Goal: Book appointment/travel/reservation

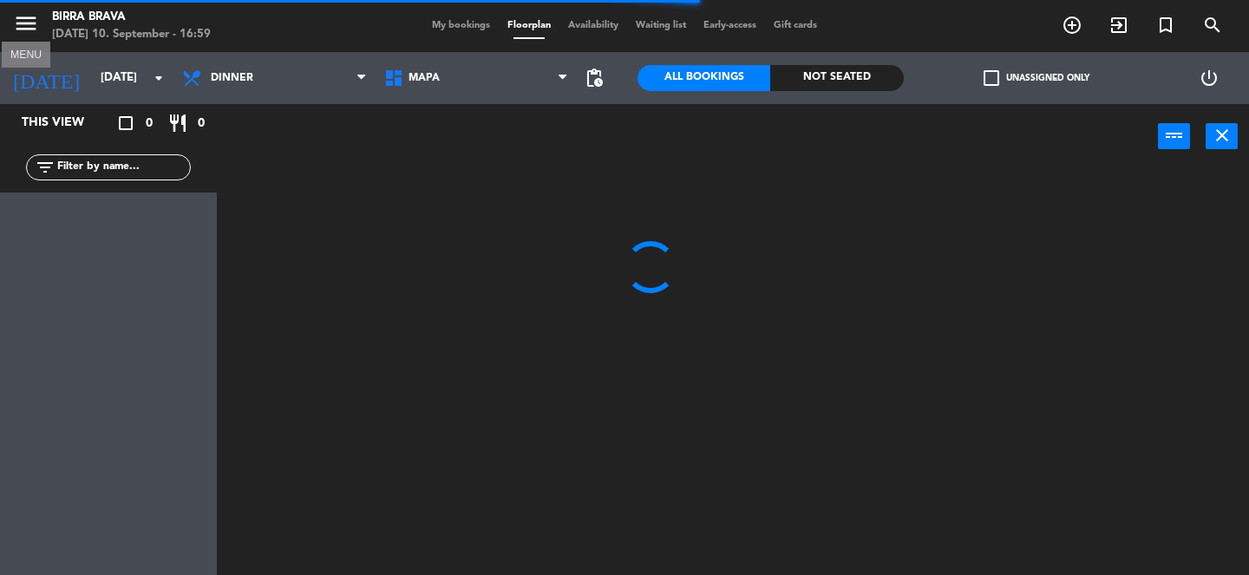
click at [25, 29] on icon "menu" at bounding box center [26, 23] width 26 height 26
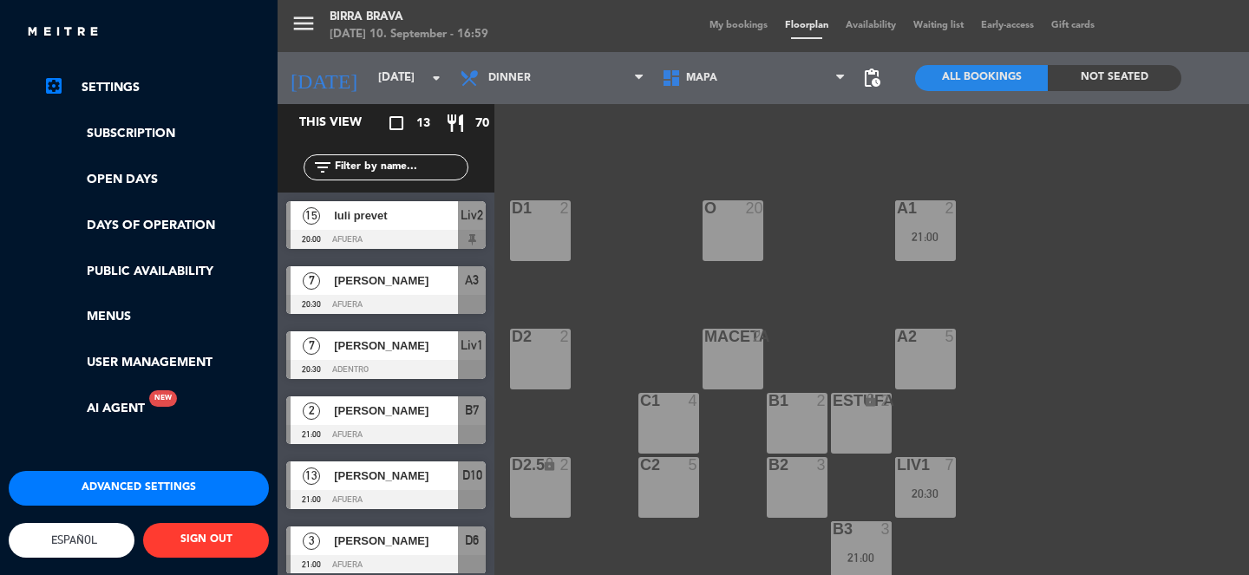
scroll to position [318, 0]
click at [106, 537] on span "Español" at bounding box center [72, 540] width 126 height 35
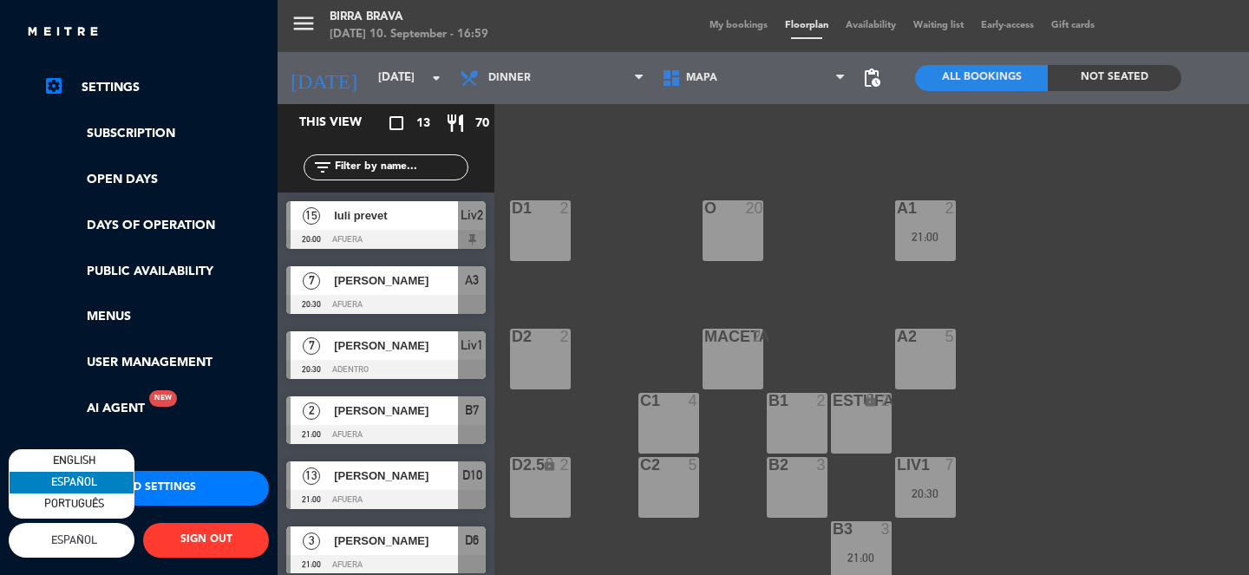
type input "mié. [DATE]"
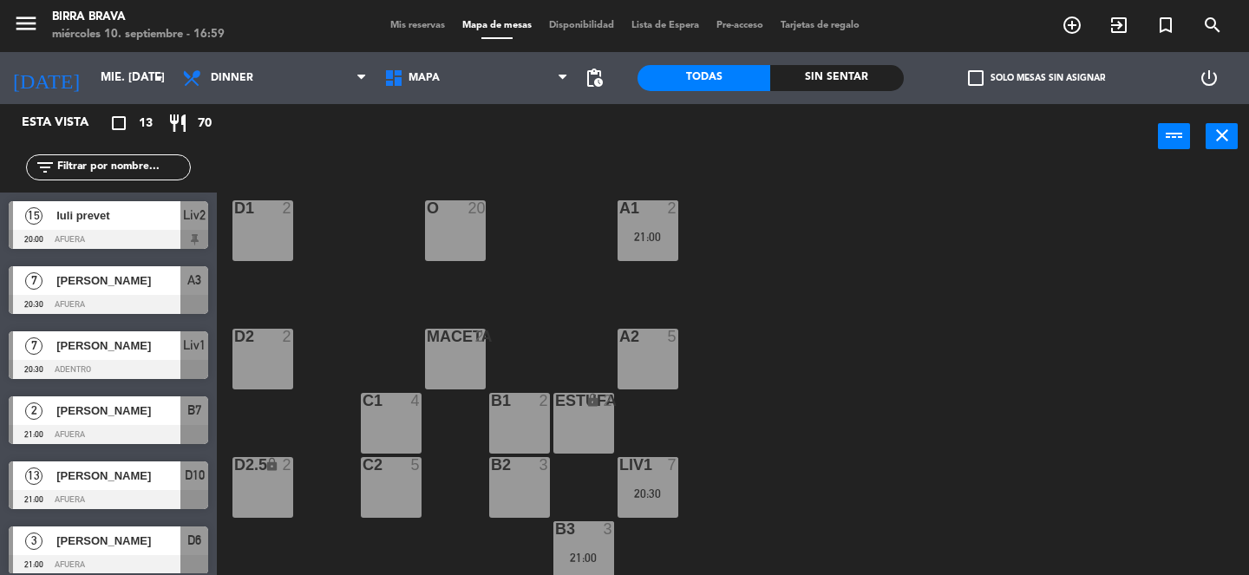
click at [116, 461] on div "close × Birra Brava × chrome_reader_mode Listado de Reservas account_box Client…" at bounding box center [624, 287] width 1249 height 575
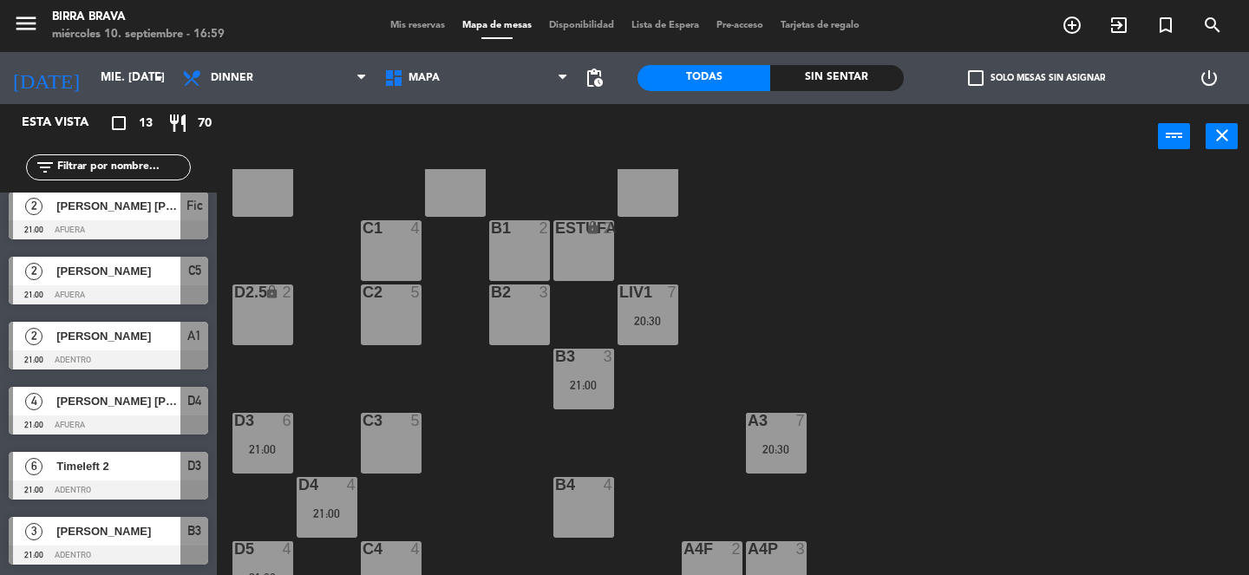
scroll to position [507, 0]
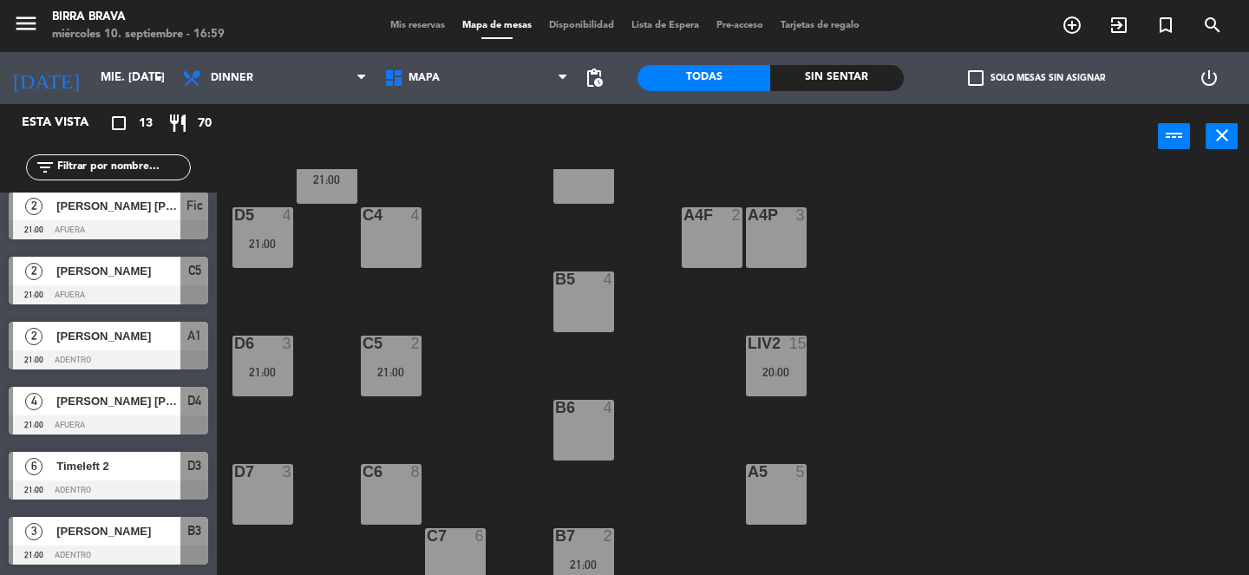
click at [393, 495] on div "C6 8" at bounding box center [391, 494] width 61 height 61
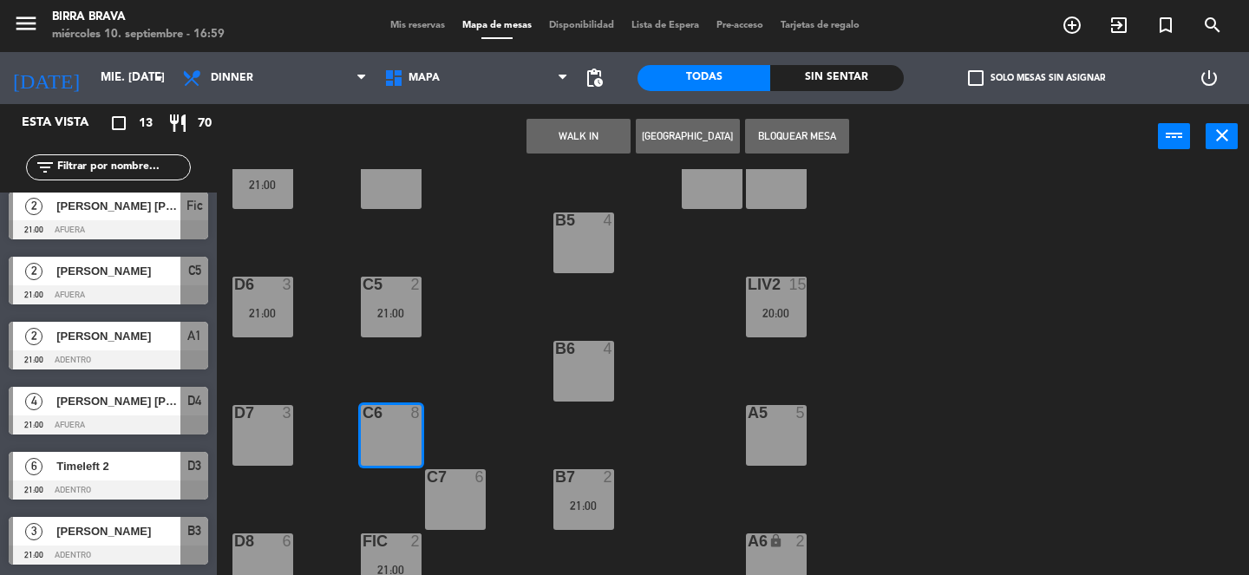
scroll to position [591, 0]
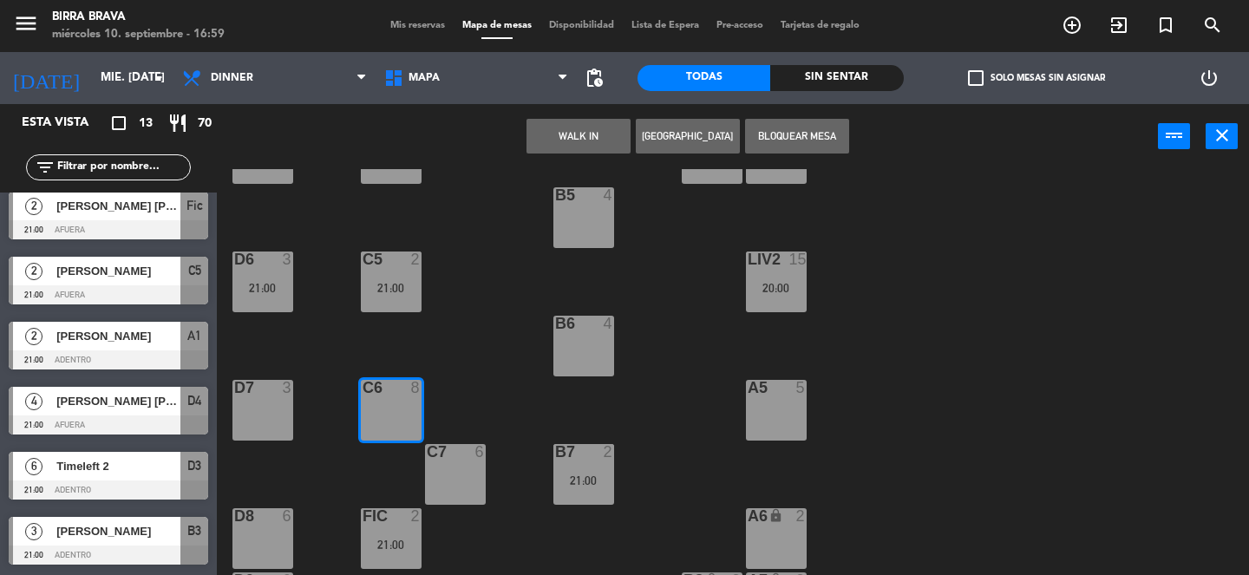
click at [467, 465] on div "C7 6" at bounding box center [455, 474] width 61 height 61
click at [521, 401] on div "D1 2 O 20 A1 2 21:00 D2 2 Maceta 2 A2 5 C1 4 B1 2 estufa lock 2 C2 5 B2 3 Liv1 …" at bounding box center [739, 372] width 1020 height 406
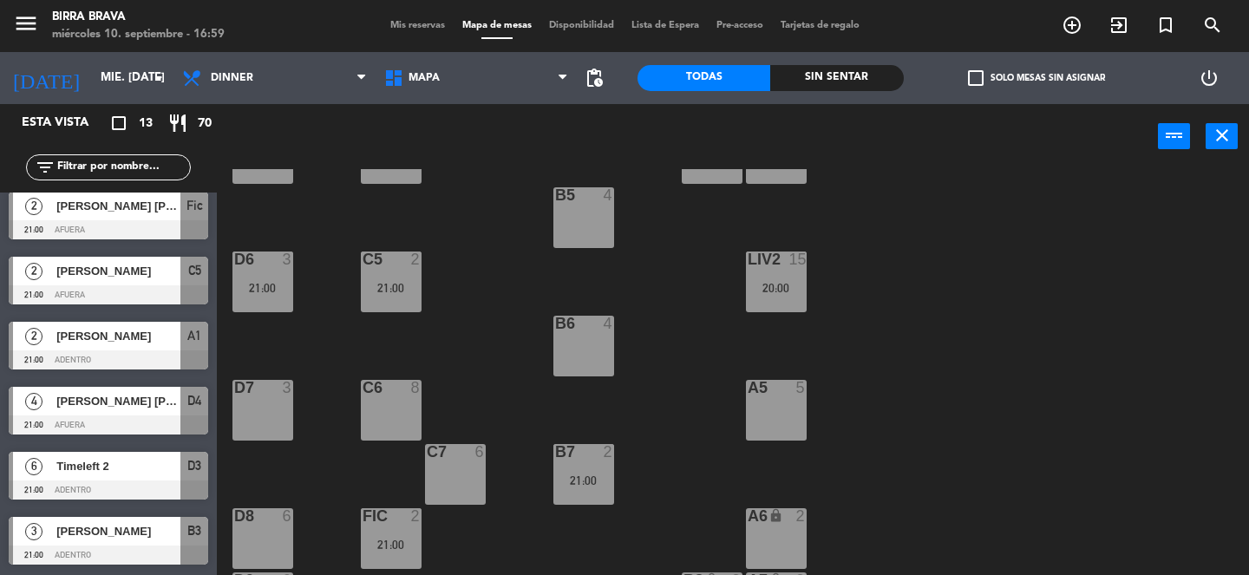
click at [459, 472] on div "C7 6" at bounding box center [455, 474] width 61 height 61
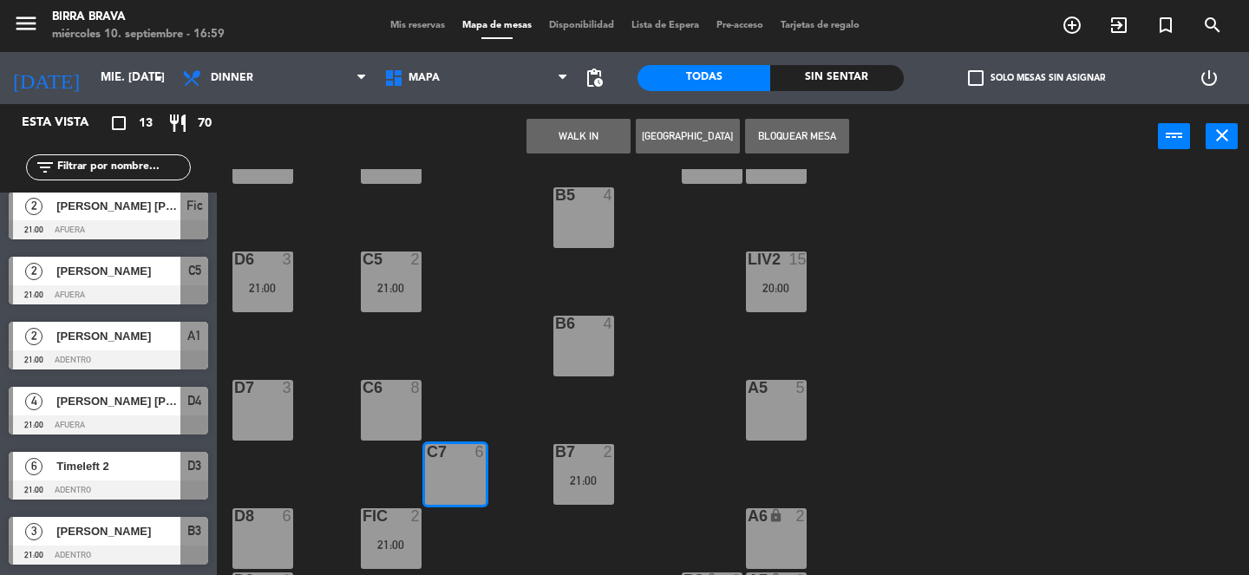
click at [664, 135] on button "[GEOGRAPHIC_DATA]" at bounding box center [688, 136] width 104 height 35
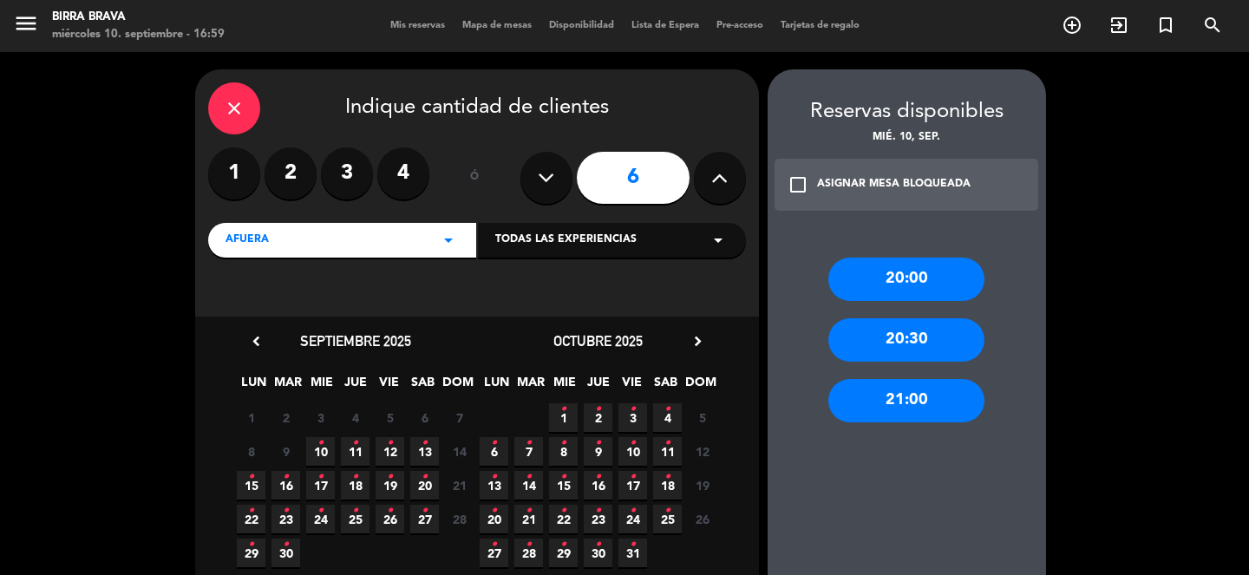
click at [912, 404] on div "21:00" at bounding box center [906, 400] width 156 height 43
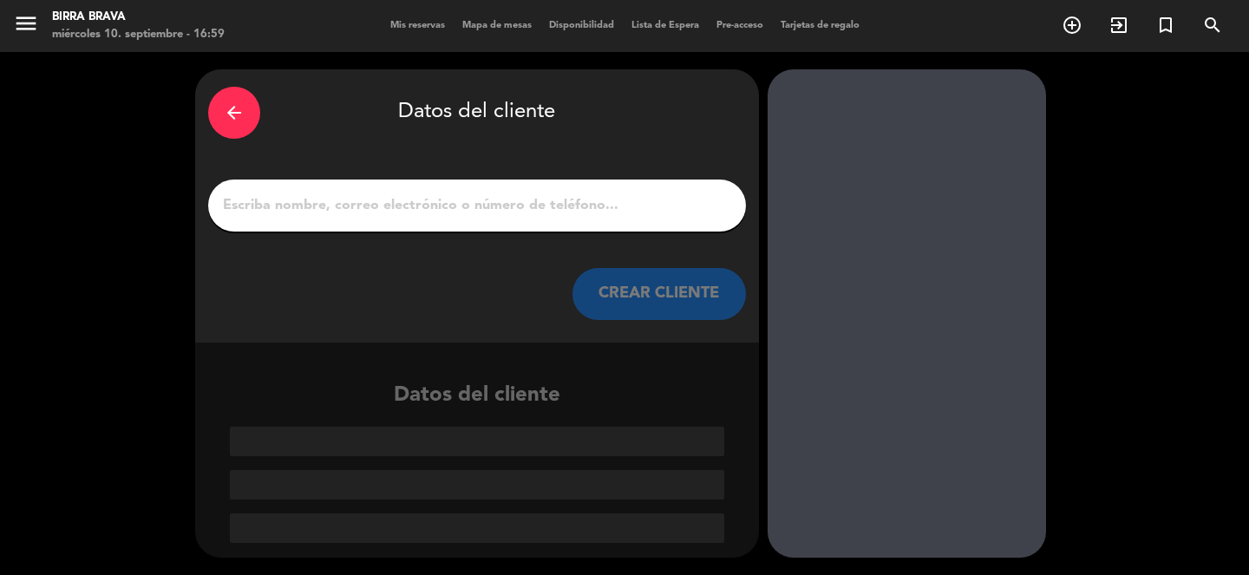
click at [535, 202] on input "1" at bounding box center [477, 205] width 512 height 24
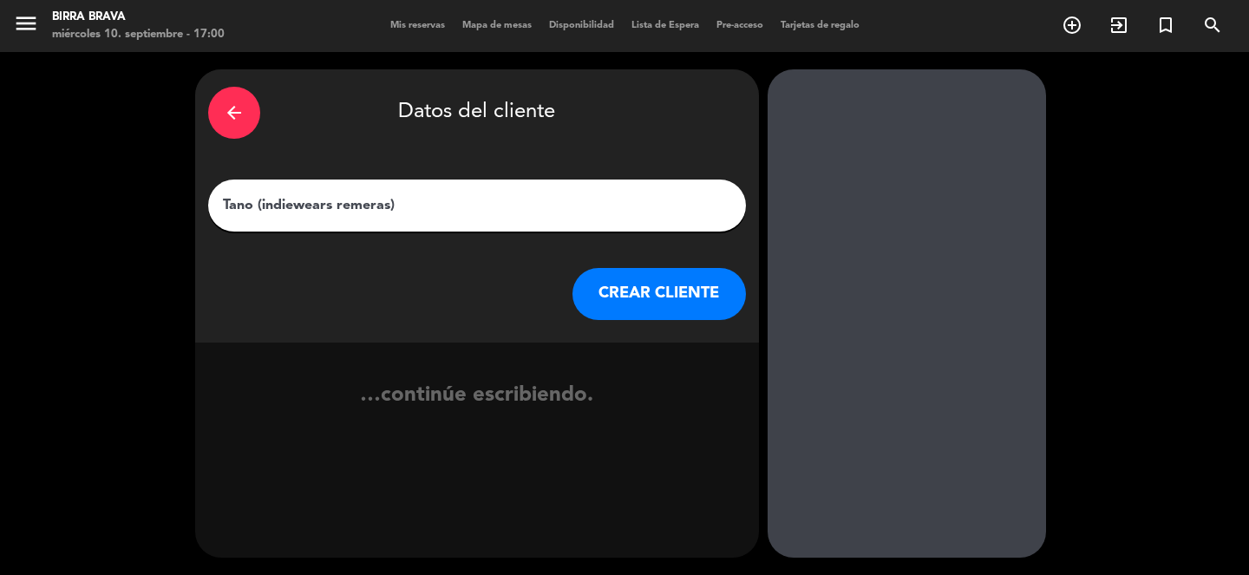
type input "Tano (indiewears remeras)"
click at [685, 301] on button "CREAR CLIENTE" at bounding box center [658, 294] width 173 height 52
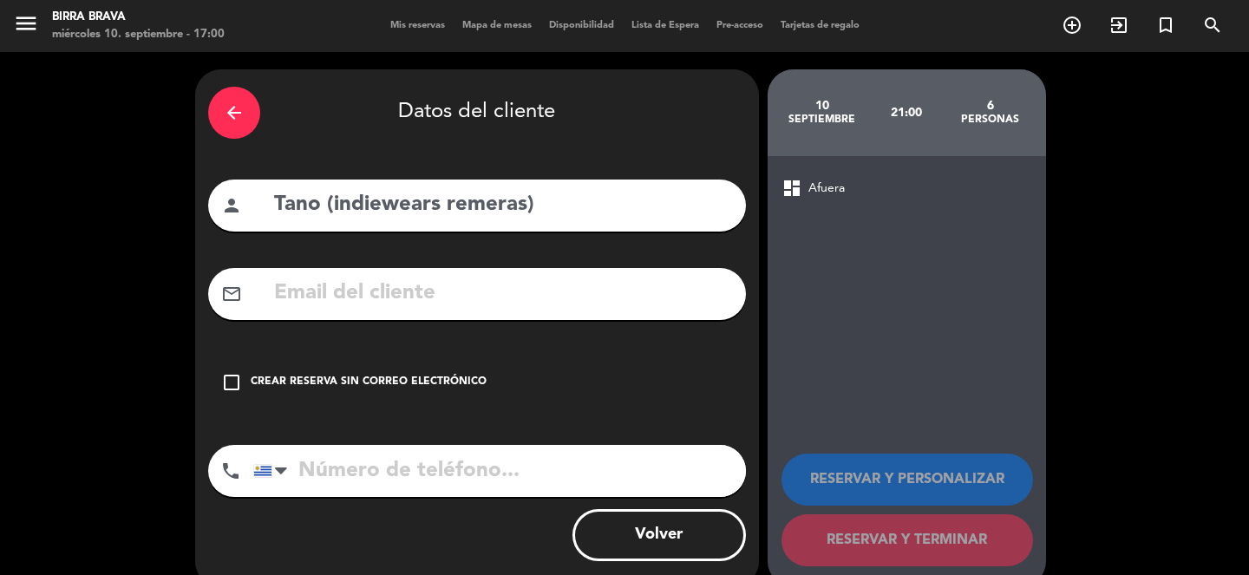
click at [401, 383] on div "Crear reserva sin correo electrónico" at bounding box center [369, 382] width 236 height 17
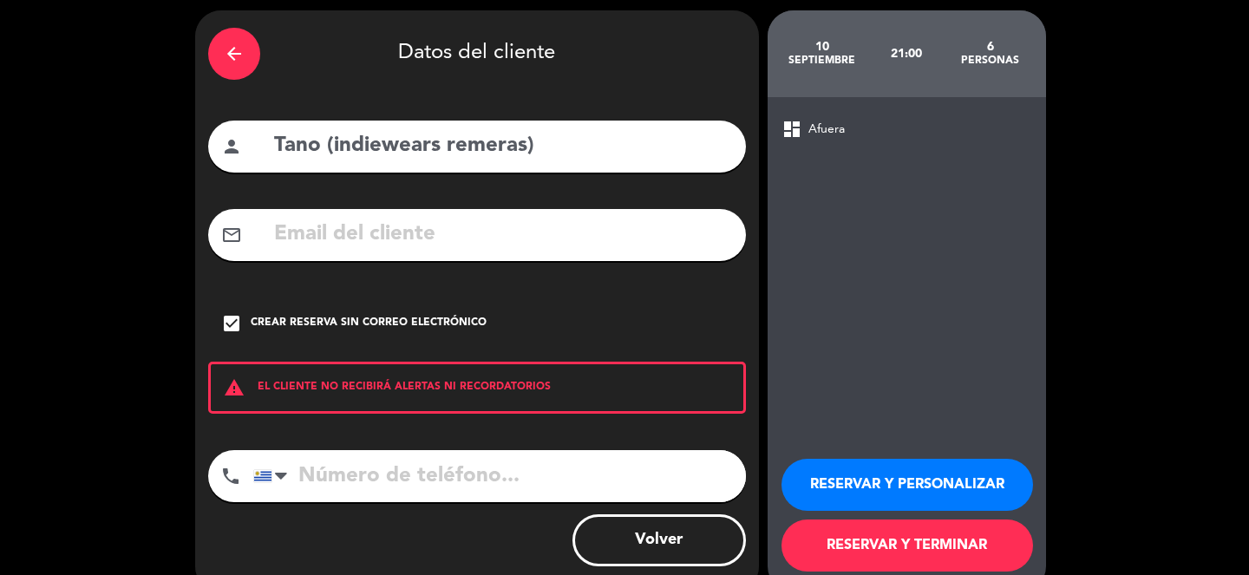
scroll to position [63, 0]
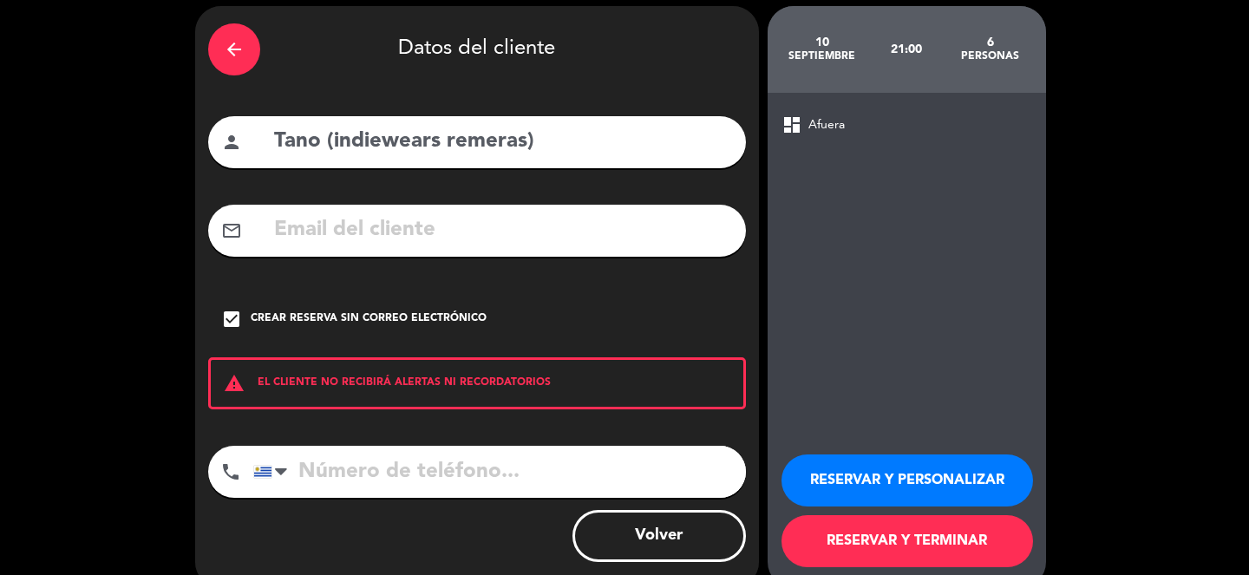
click at [864, 530] on button "RESERVAR Y TERMINAR" at bounding box center [908, 541] width 252 height 52
